Goal: Browse casually: Explore the website without a specific task or goal

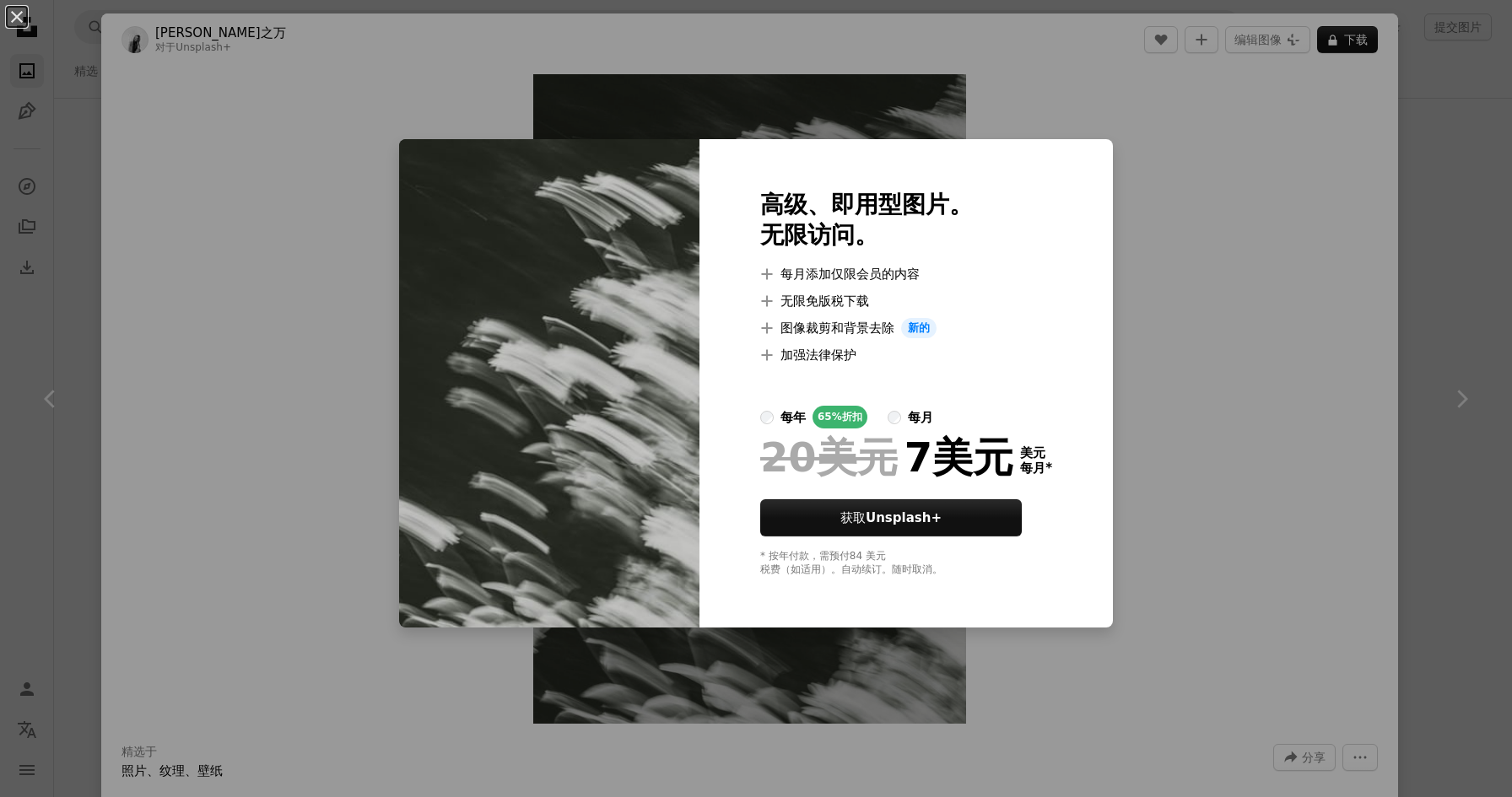
click at [1189, 335] on div "An X shape 高级、即用型图片。 无限访问。 A plus sign 每月添加仅限会员的内容 A plus sign 无限免版税下载 A plus s…" at bounding box center [756, 398] width 1512 height 797
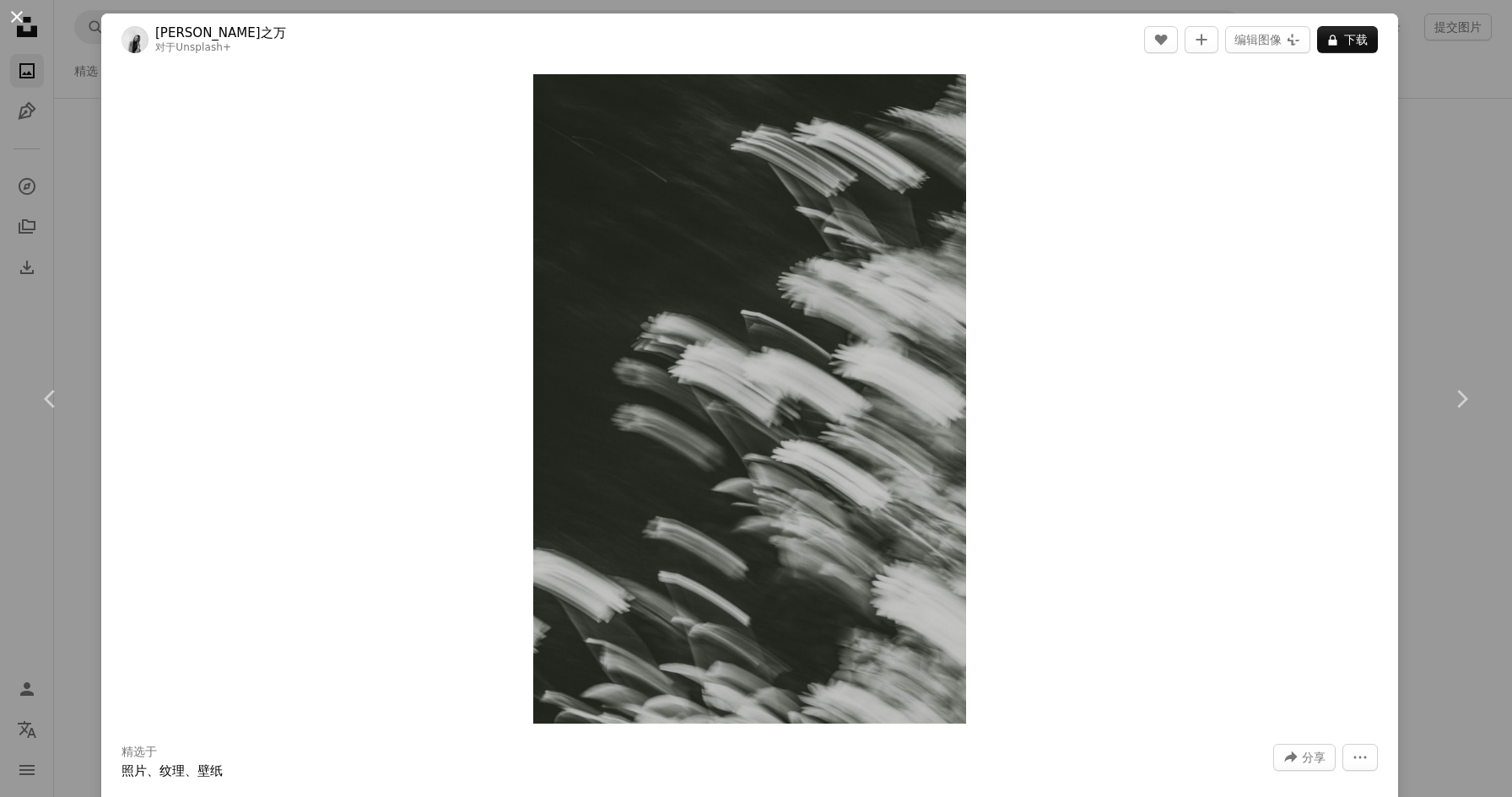
click at [9, 13] on button "An X shape" at bounding box center [16, 16] width 20 height 20
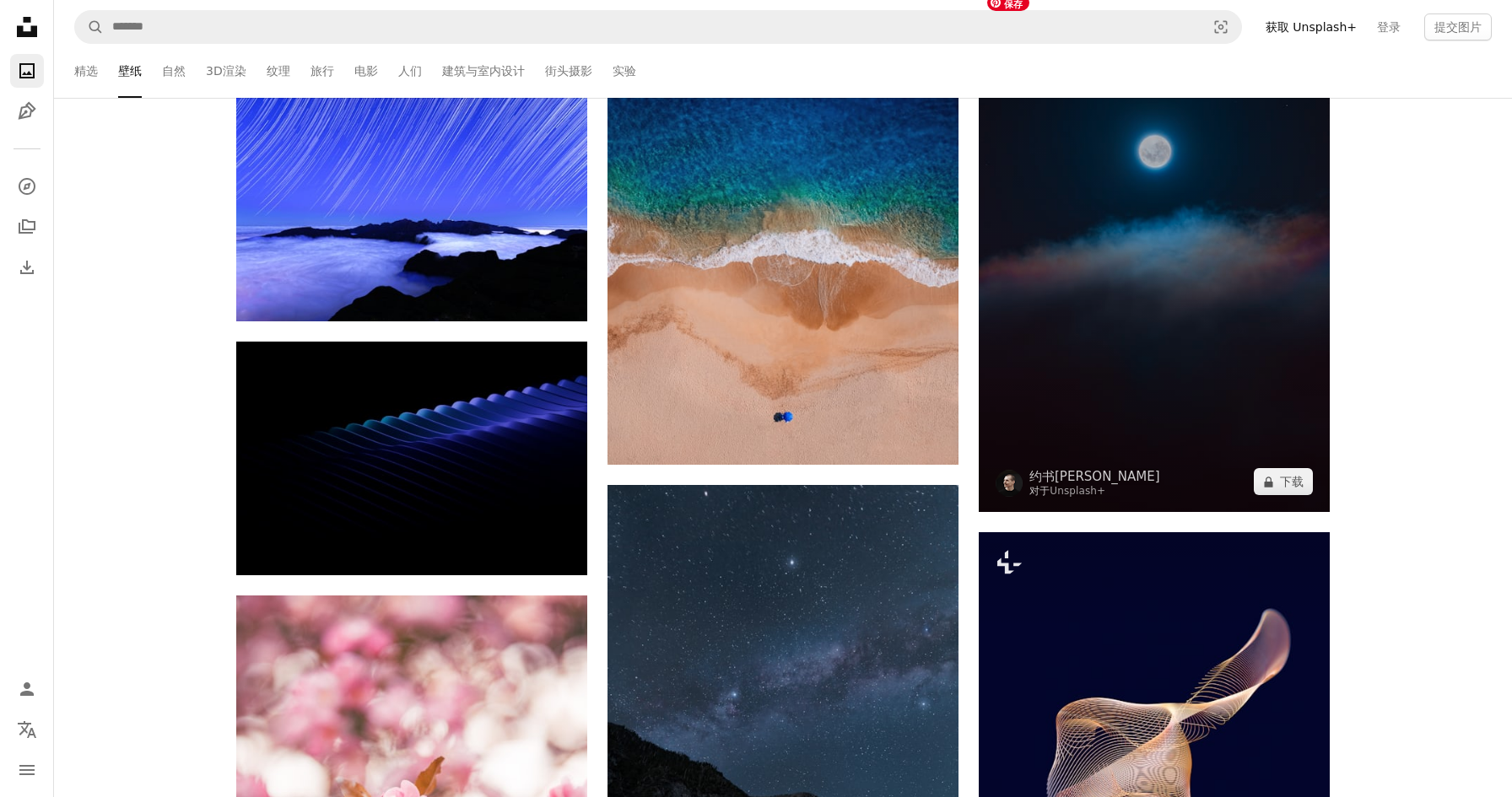
scroll to position [34469, 0]
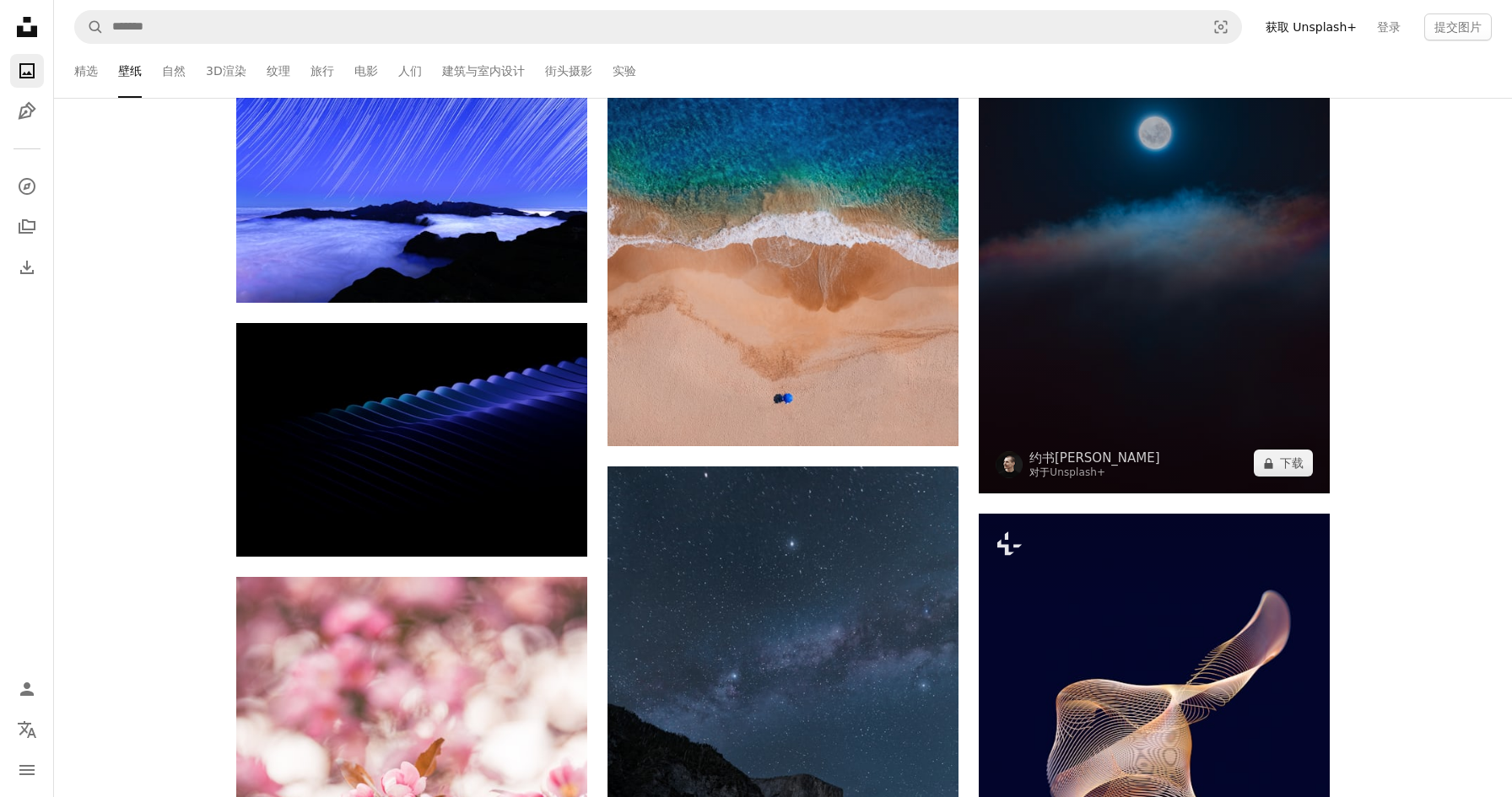
click at [1209, 263] on img at bounding box center [1154, 230] width 351 height 527
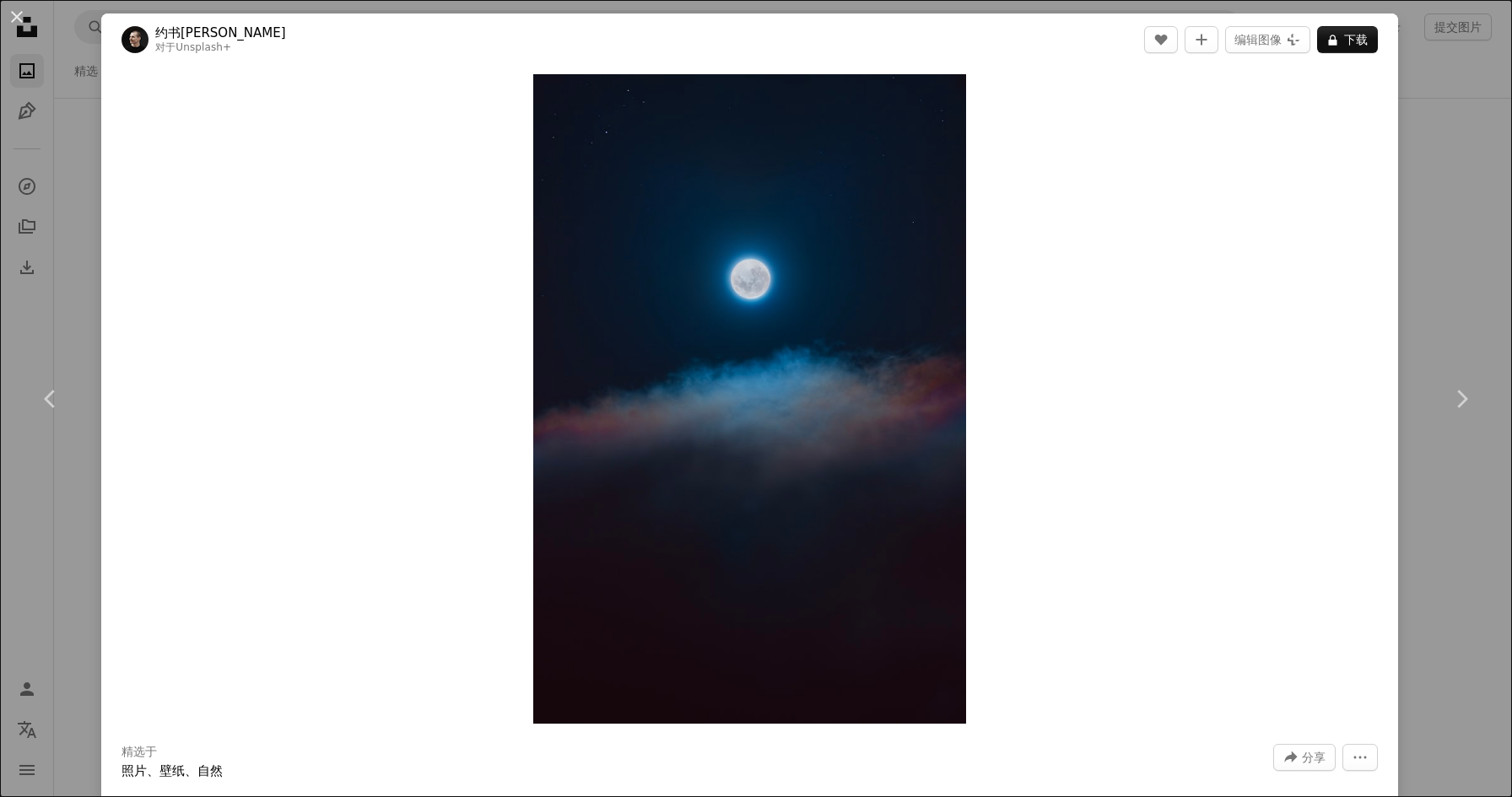
click at [11, 16] on button "An X shape" at bounding box center [16, 16] width 20 height 20
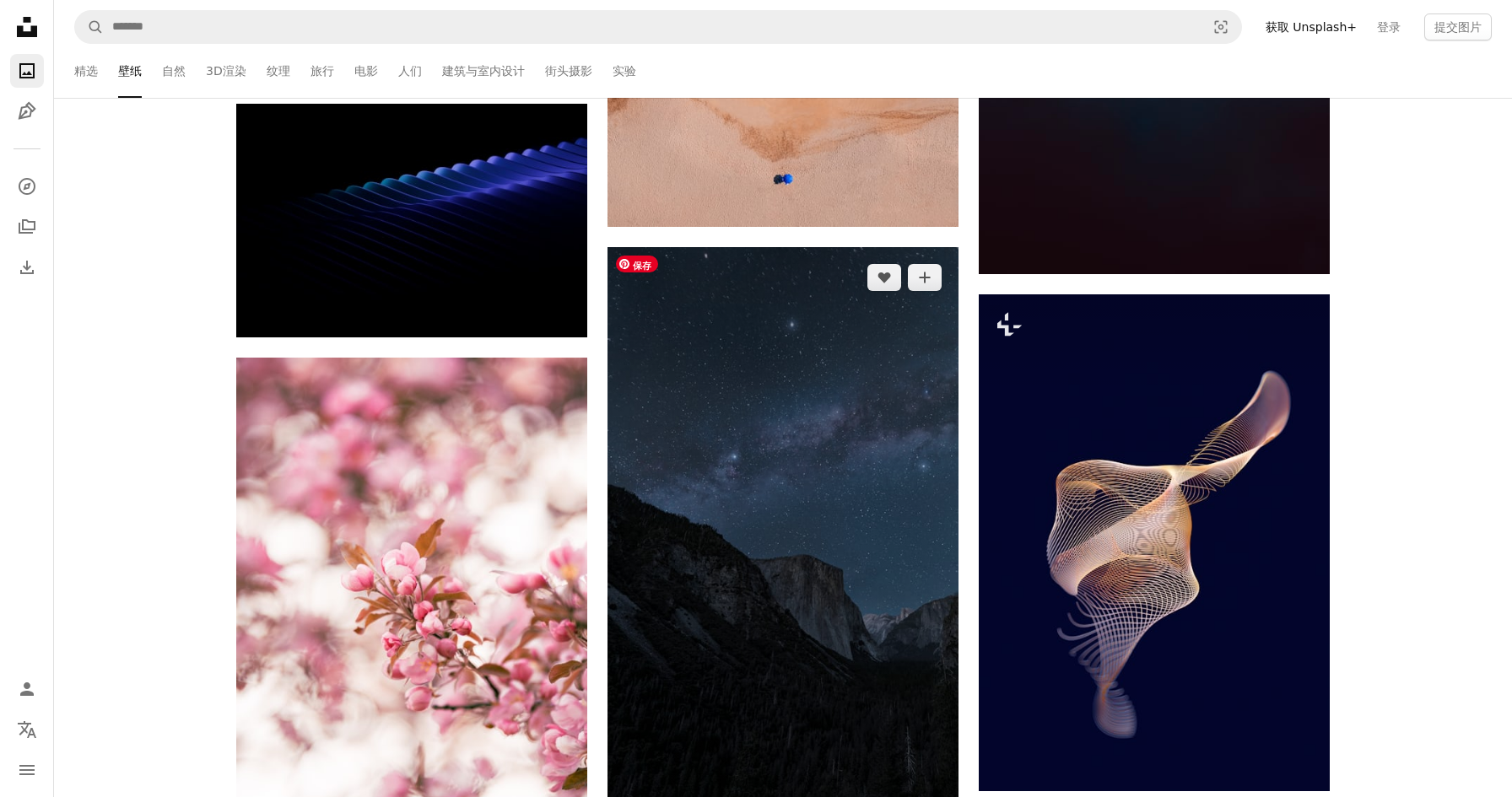
scroll to position [34896, 0]
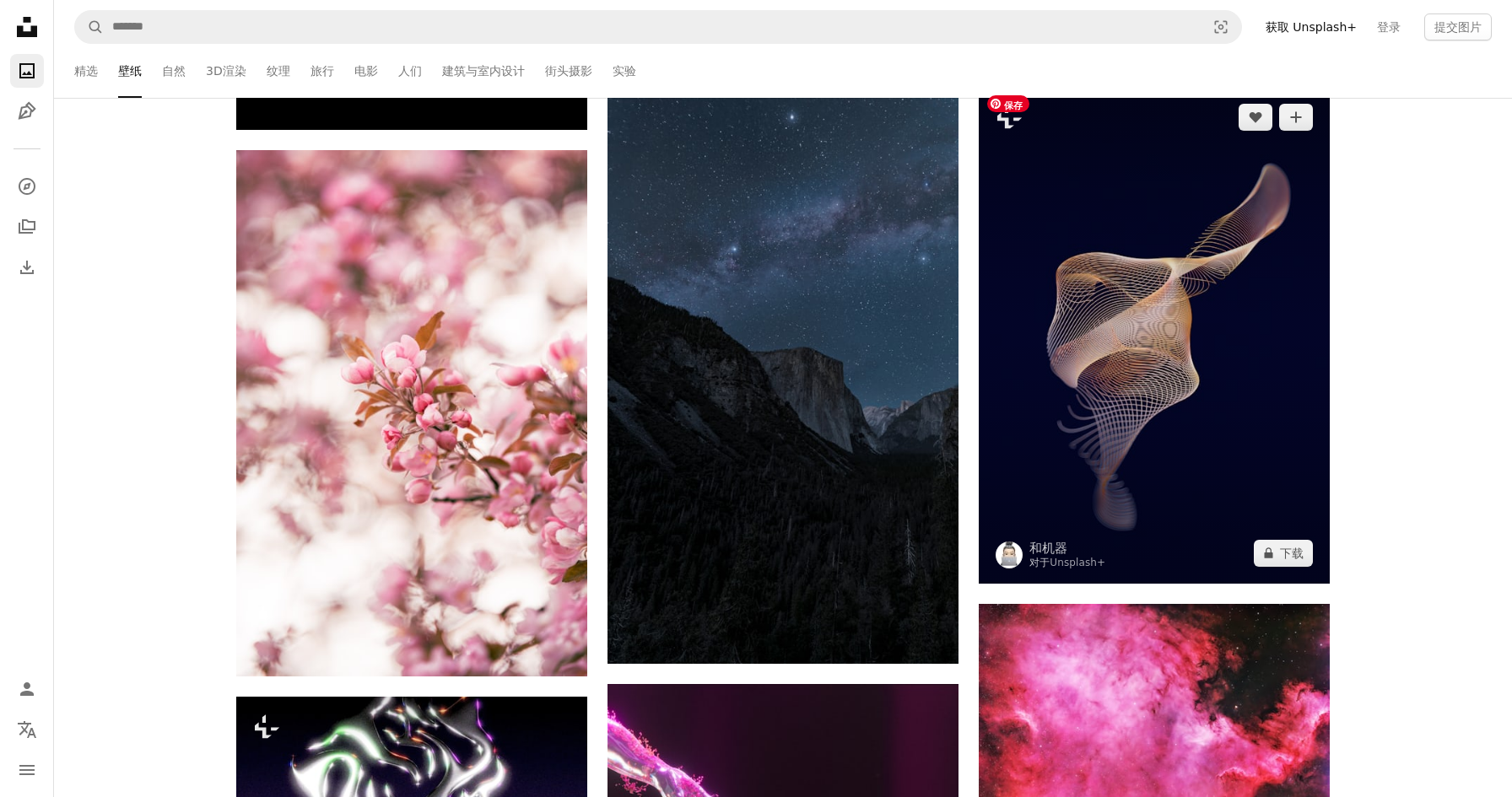
click at [1057, 370] on img at bounding box center [1154, 334] width 351 height 496
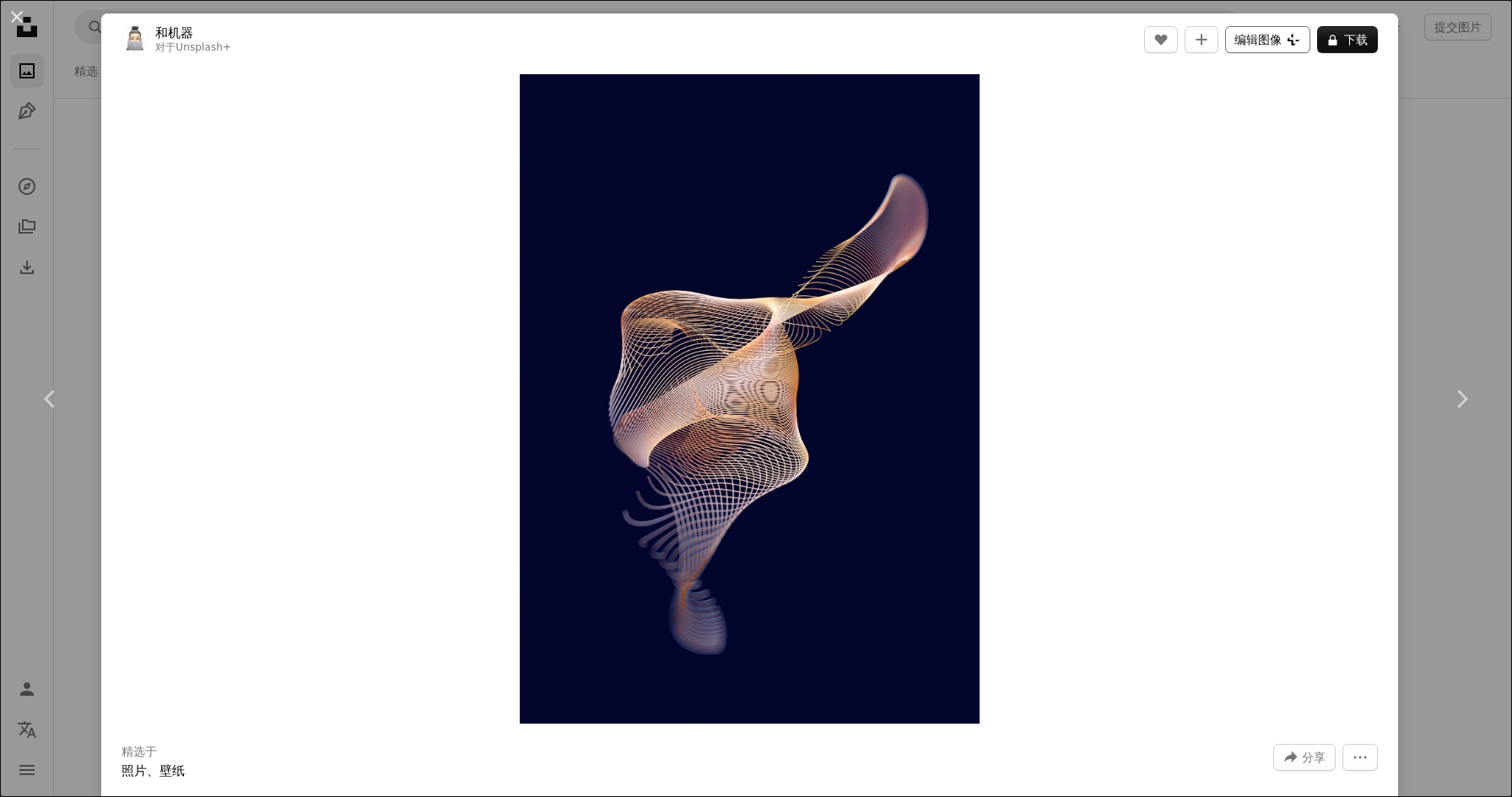
click at [1282, 43] on font "编辑图像" at bounding box center [1258, 40] width 48 height 14
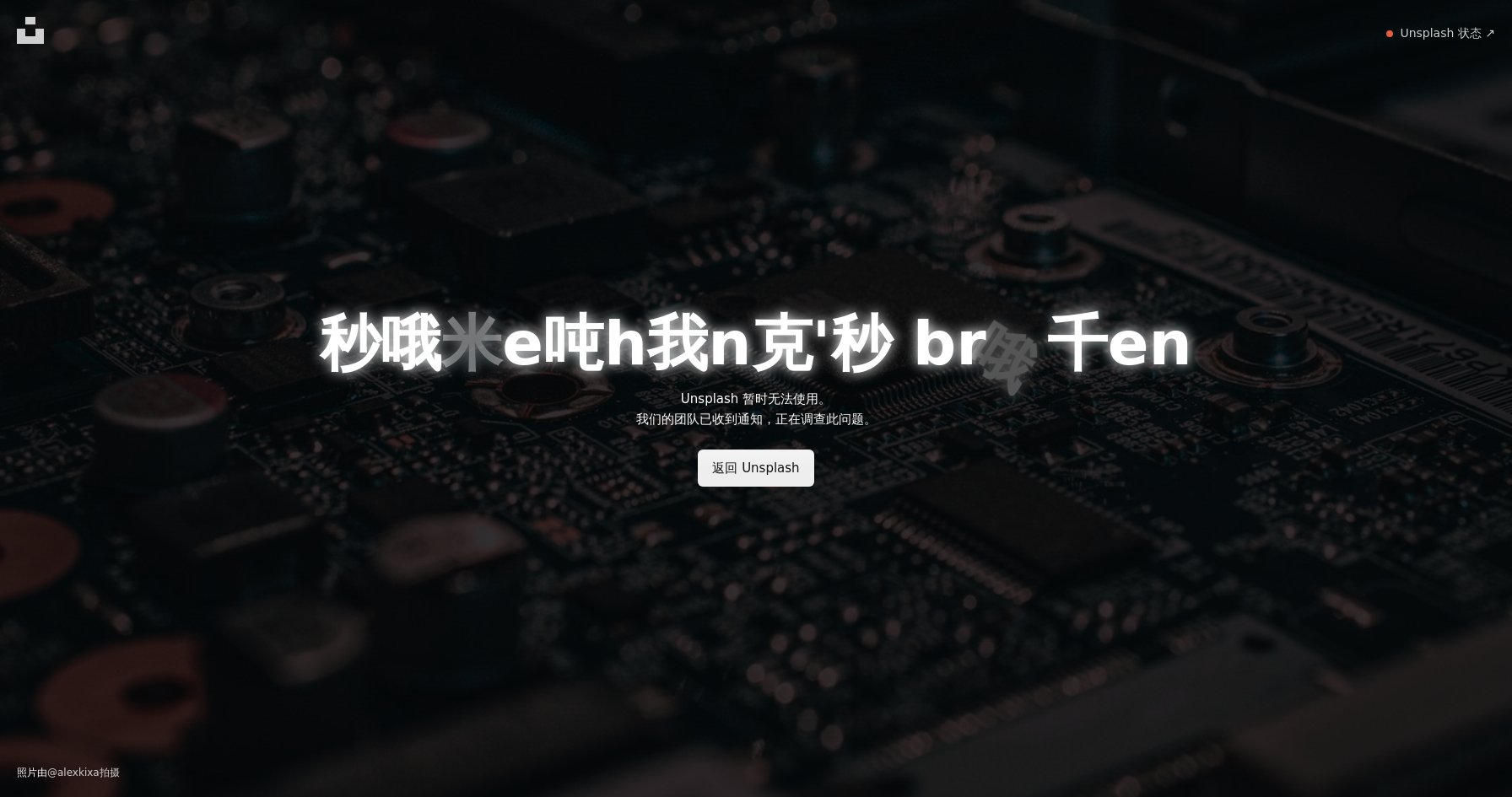
click at [779, 473] on font "返回 Unsplash" at bounding box center [756, 469] width 87 height 16
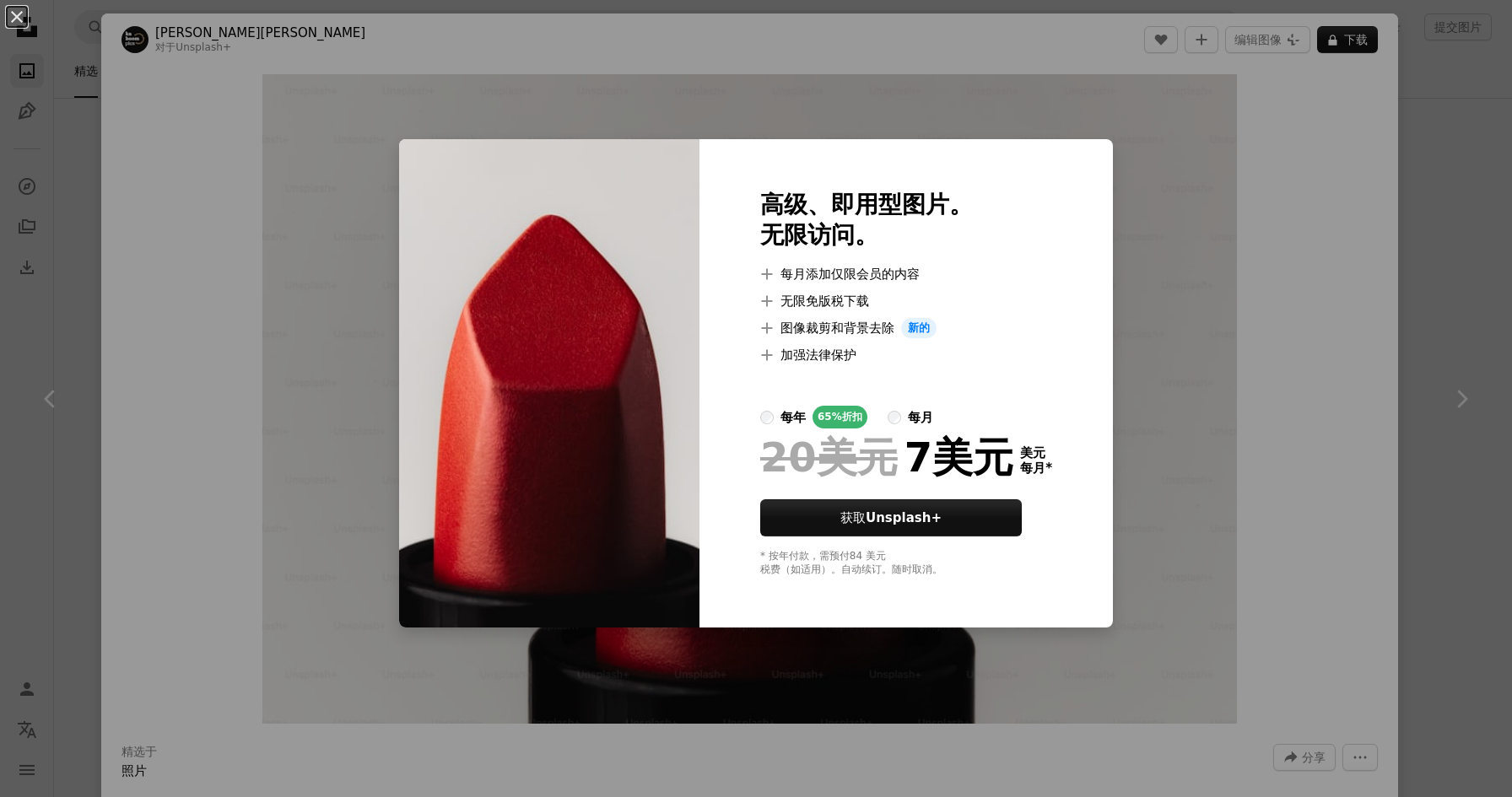
scroll to position [648, 0]
click at [891, 519] on font "Unsplash+" at bounding box center [904, 518] width 76 height 16
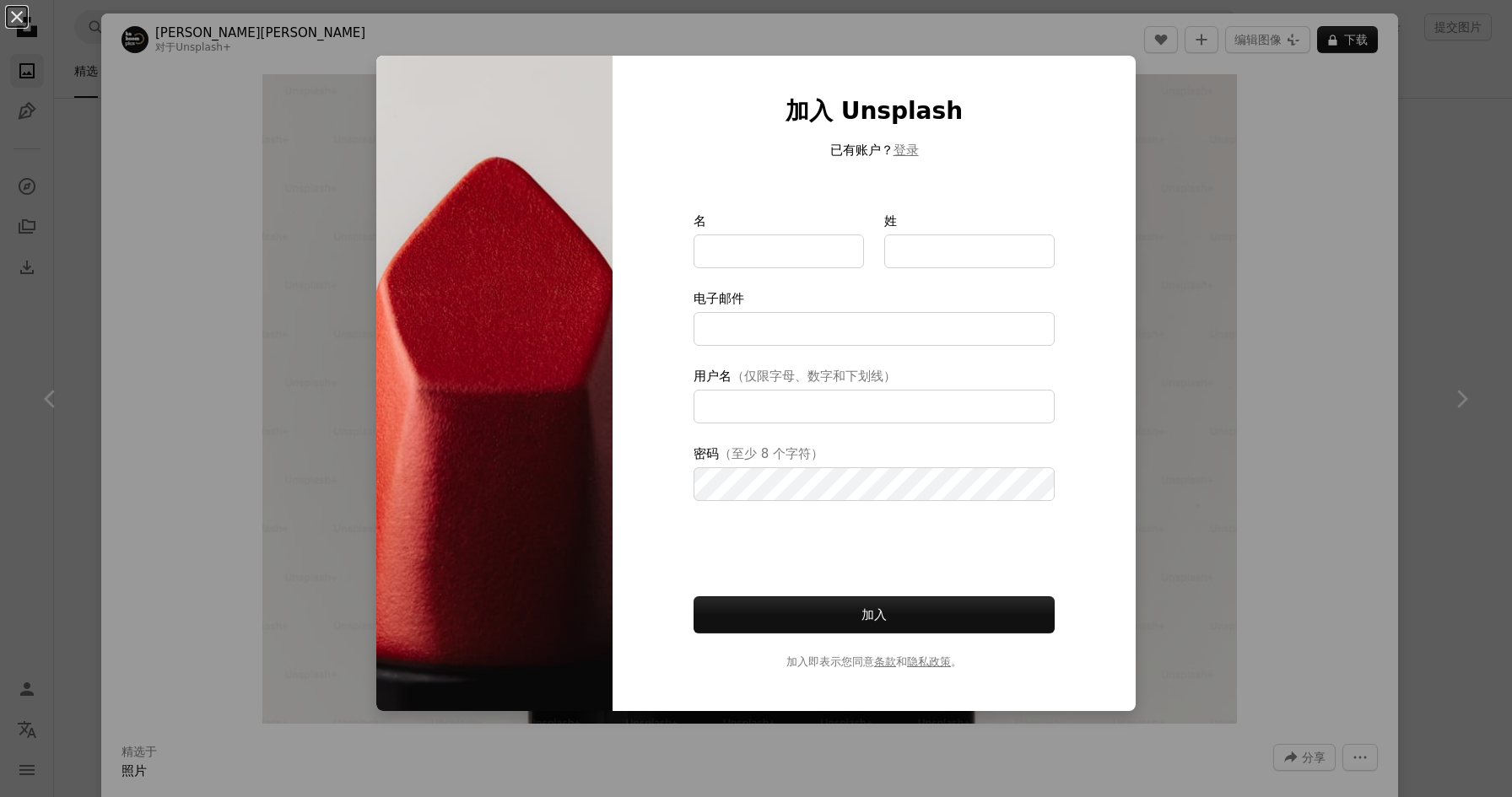
click at [1204, 521] on div "An X shape 加入 Unsplash 已有账户？ 登录 名 姓 电子邮件 用户名 （仅限字母、数字和下划线） 密码 （至少 8 个字符） 加入 加入即…" at bounding box center [756, 398] width 1512 height 797
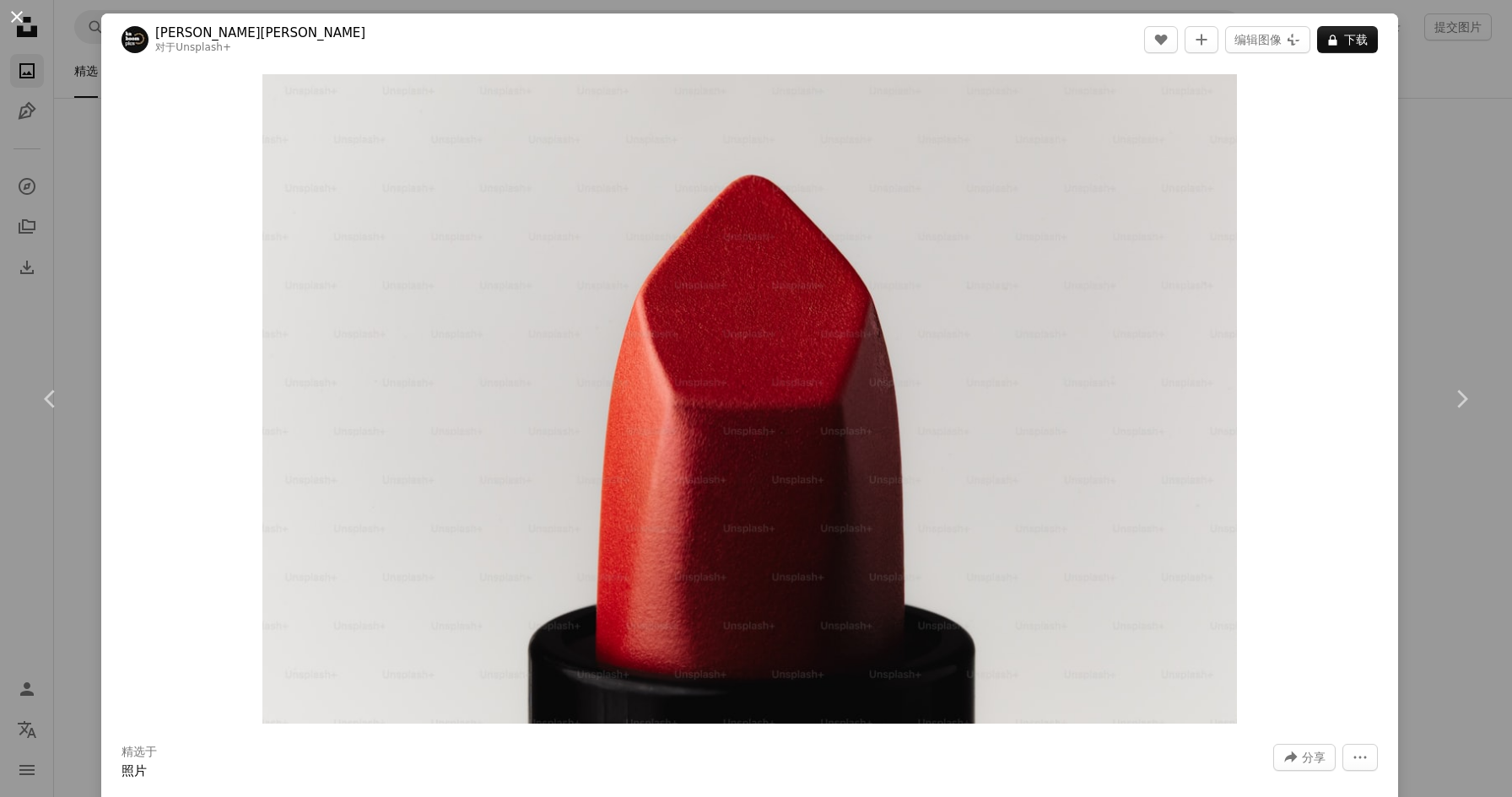
click at [22, 20] on button "An X shape" at bounding box center [16, 16] width 20 height 20
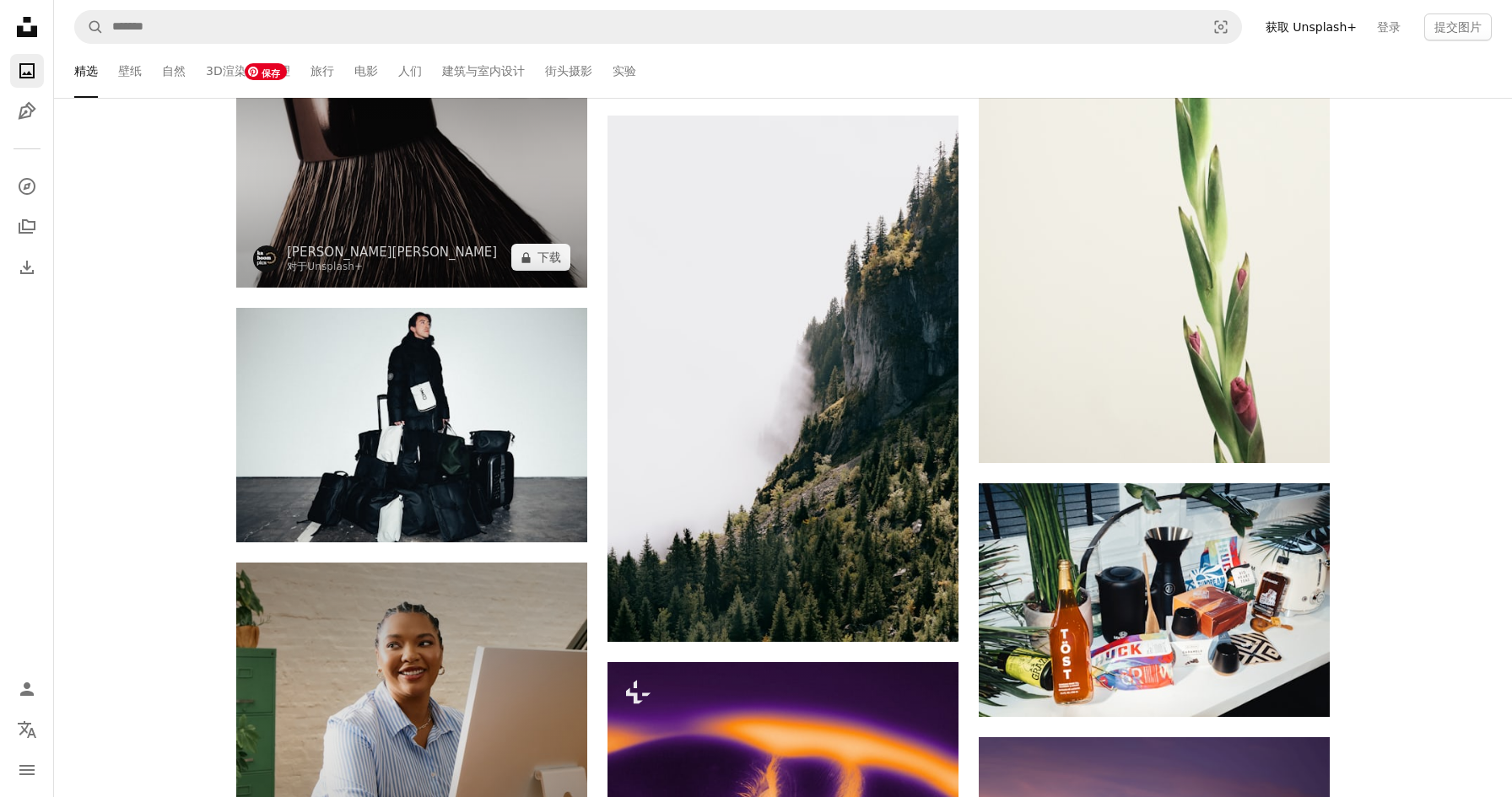
scroll to position [1278, 0]
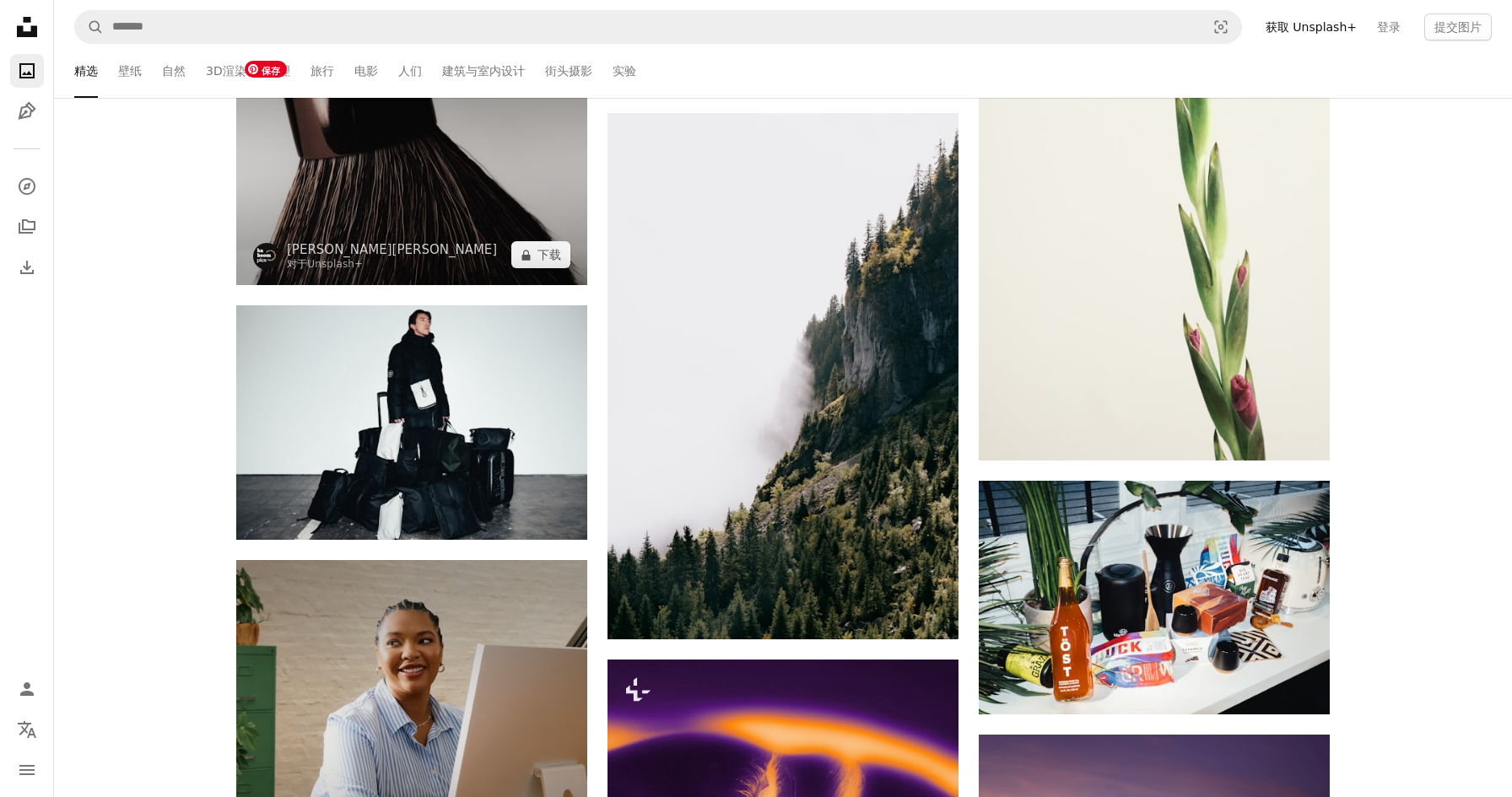
click at [387, 203] on img at bounding box center [412, 168] width 351 height 234
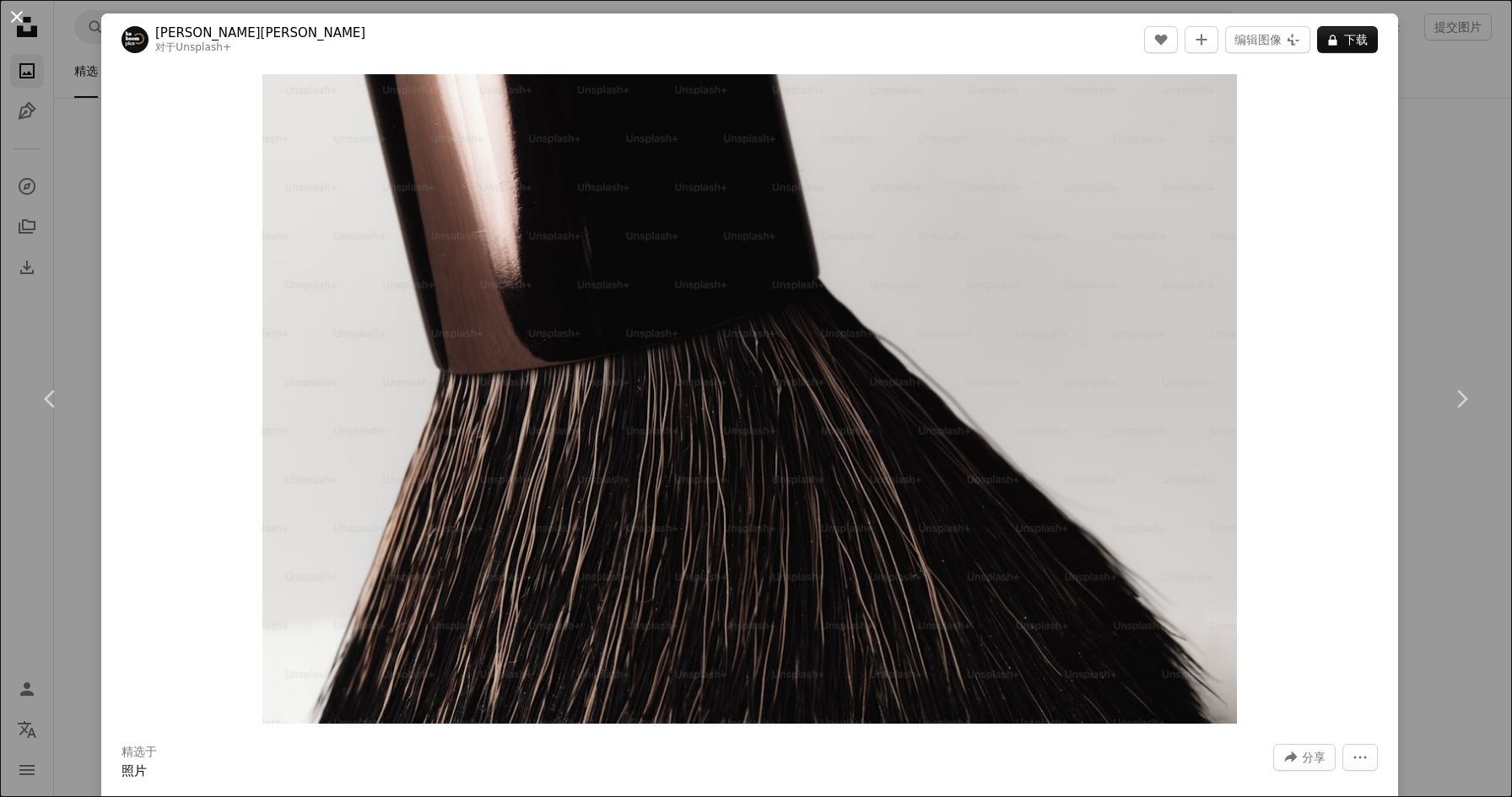
click at [18, 16] on button "An X shape" at bounding box center [16, 16] width 20 height 20
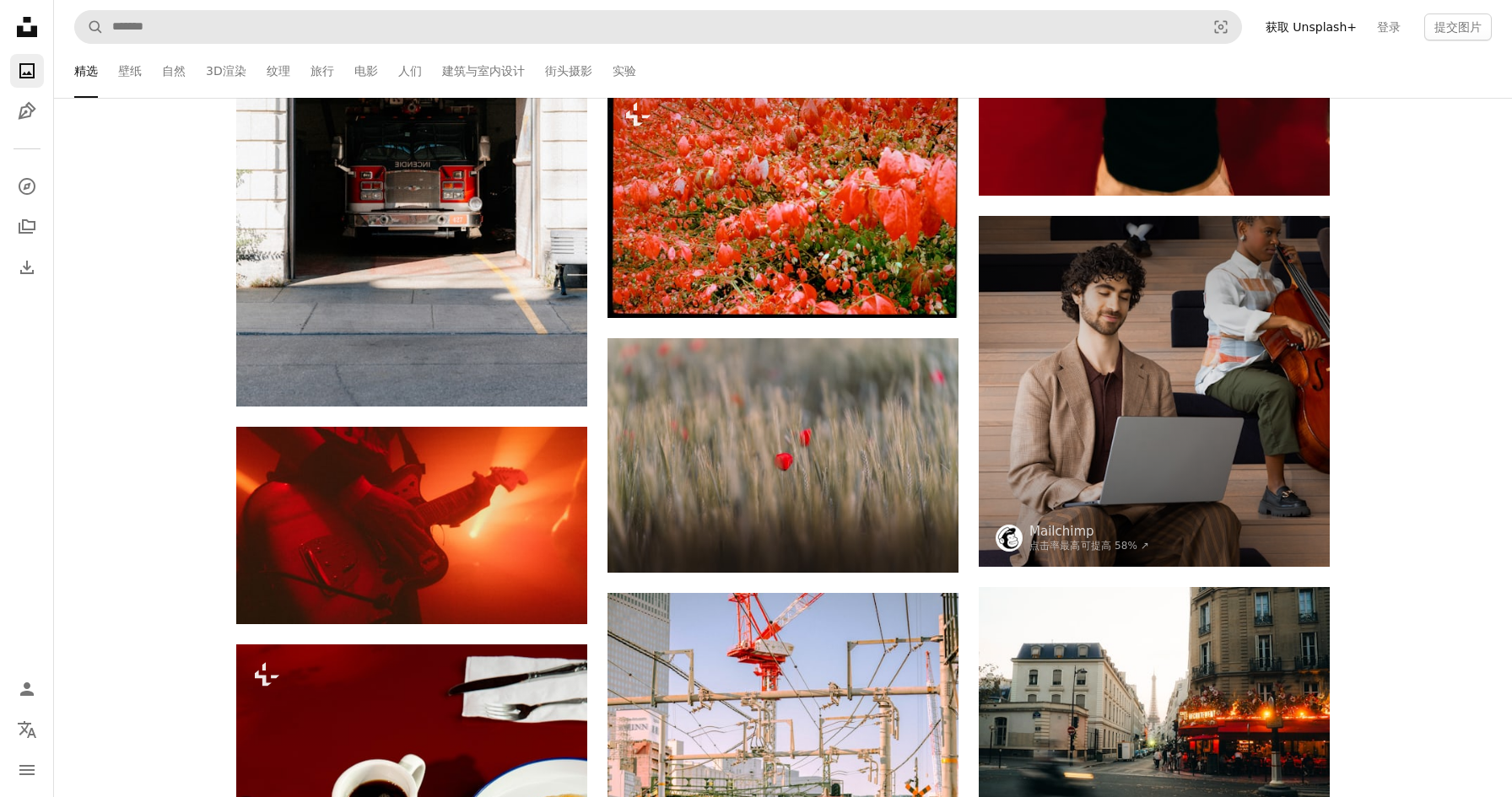
scroll to position [9247, 0]
